Goal: Information Seeking & Learning: Learn about a topic

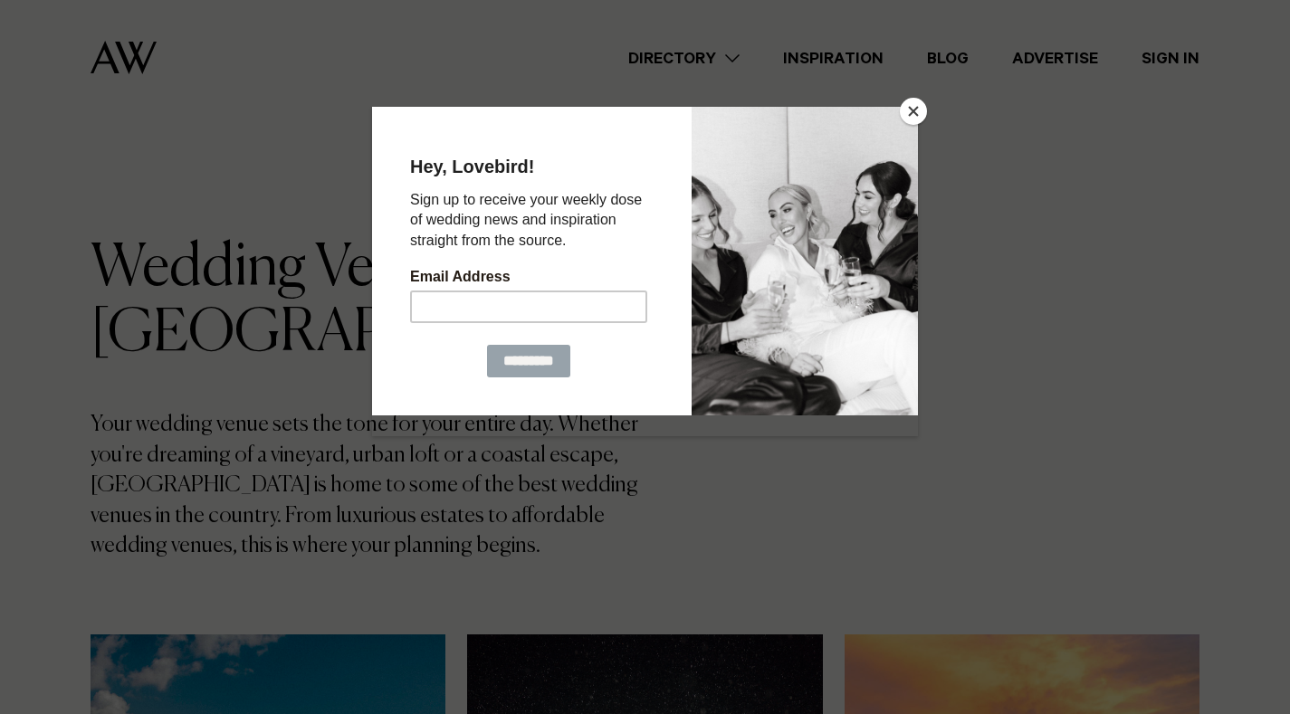
click at [915, 103] on button "Close" at bounding box center [913, 111] width 27 height 27
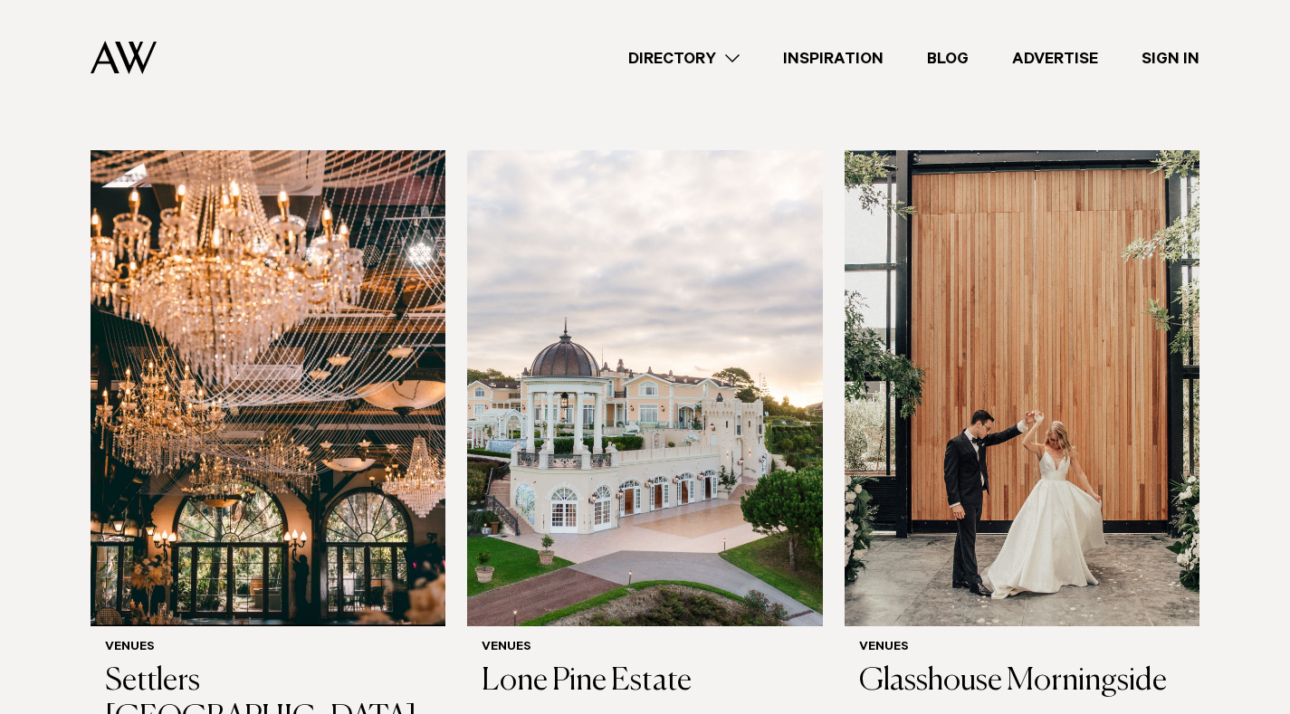
scroll to position [3164, 0]
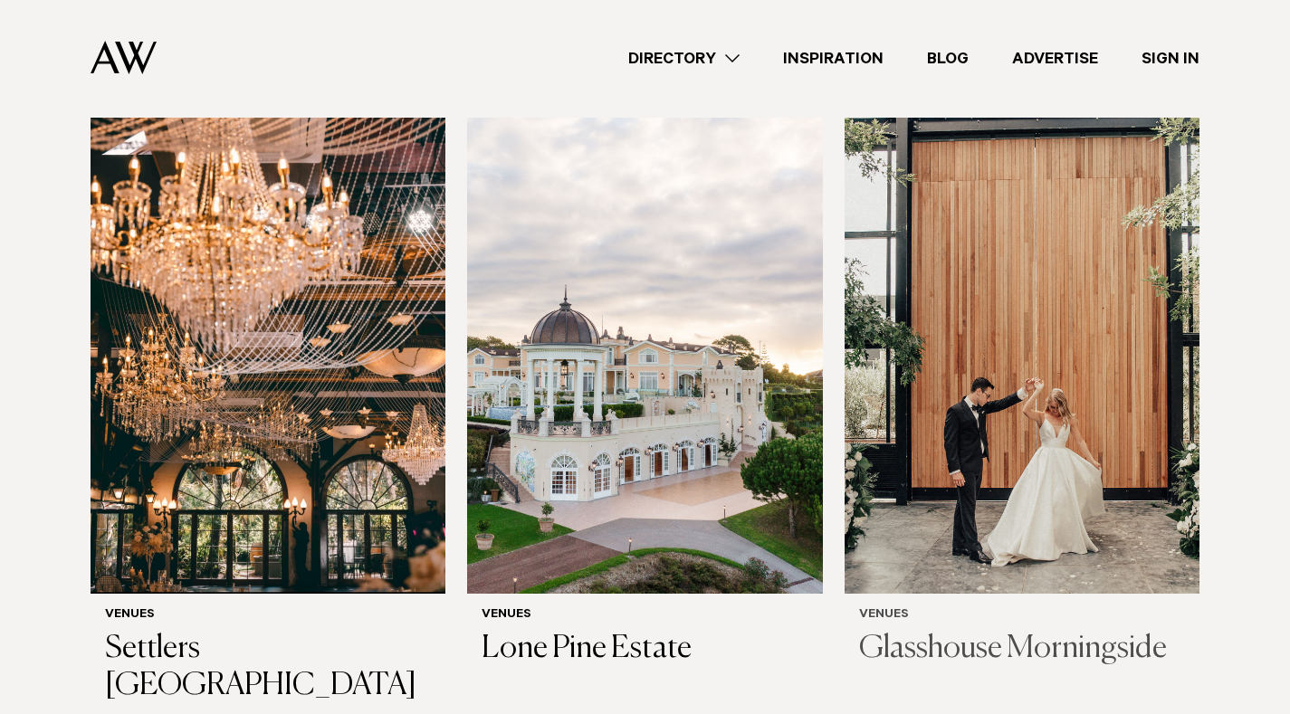
click at [1138, 366] on img at bounding box center [1022, 356] width 355 height 476
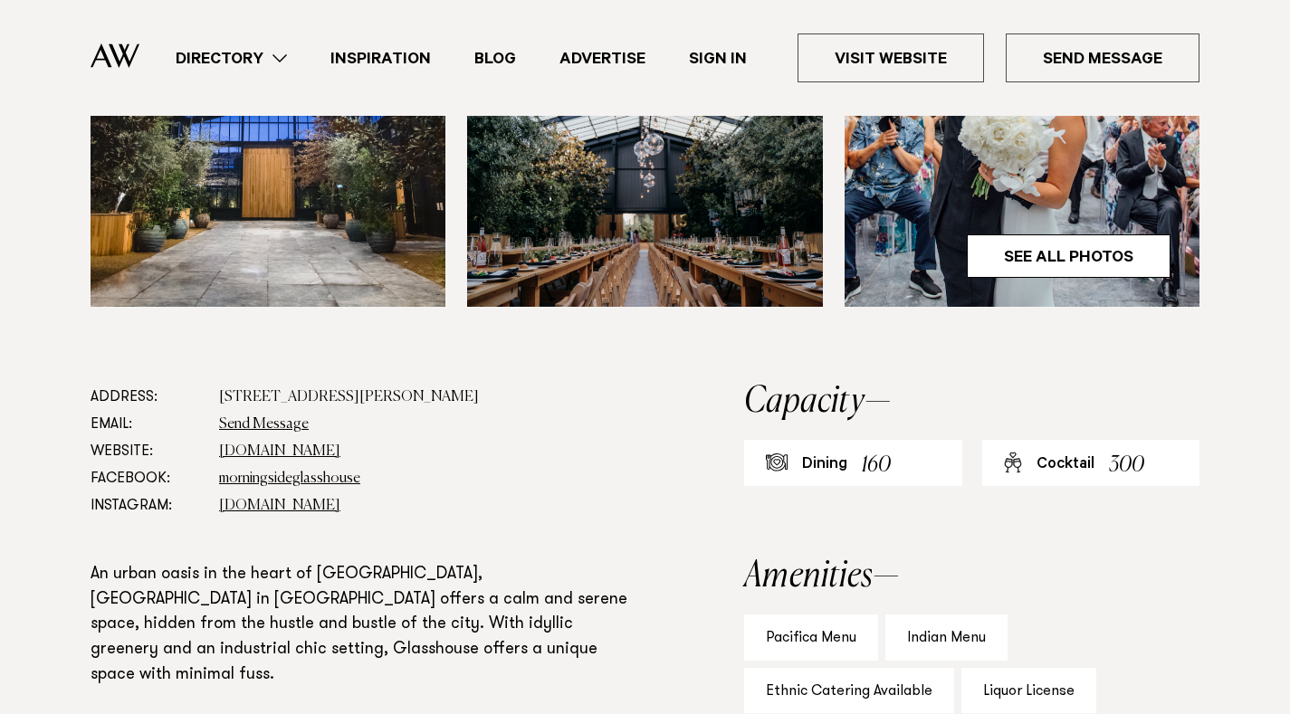
scroll to position [746, 0]
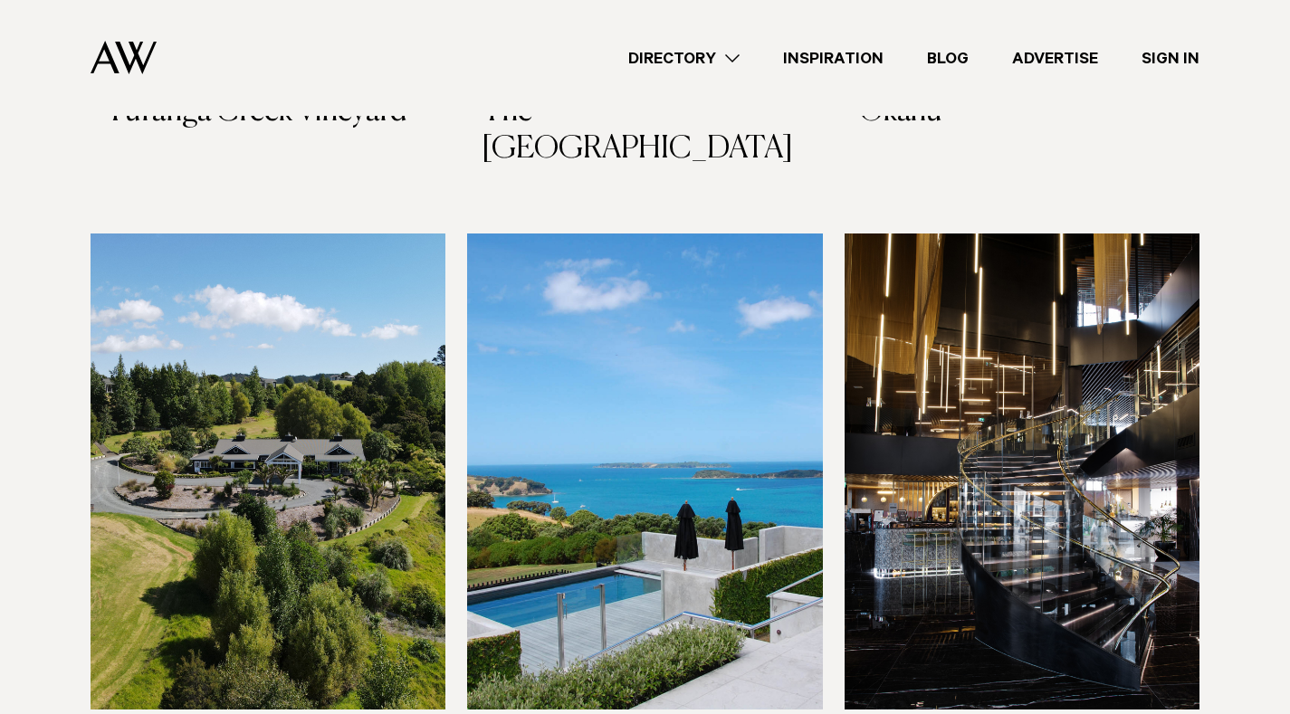
scroll to position [9462, 0]
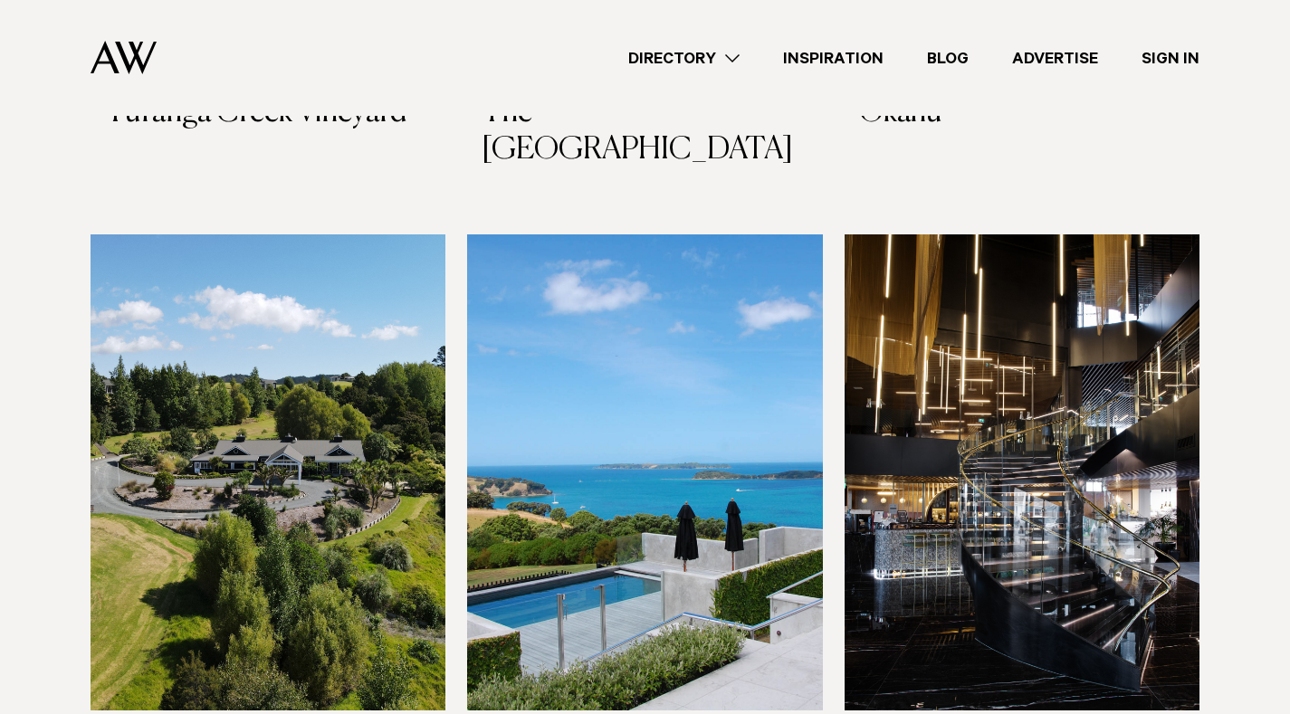
click at [947, 422] on img at bounding box center [1022, 472] width 355 height 476
